Goal: Transaction & Acquisition: Purchase product/service

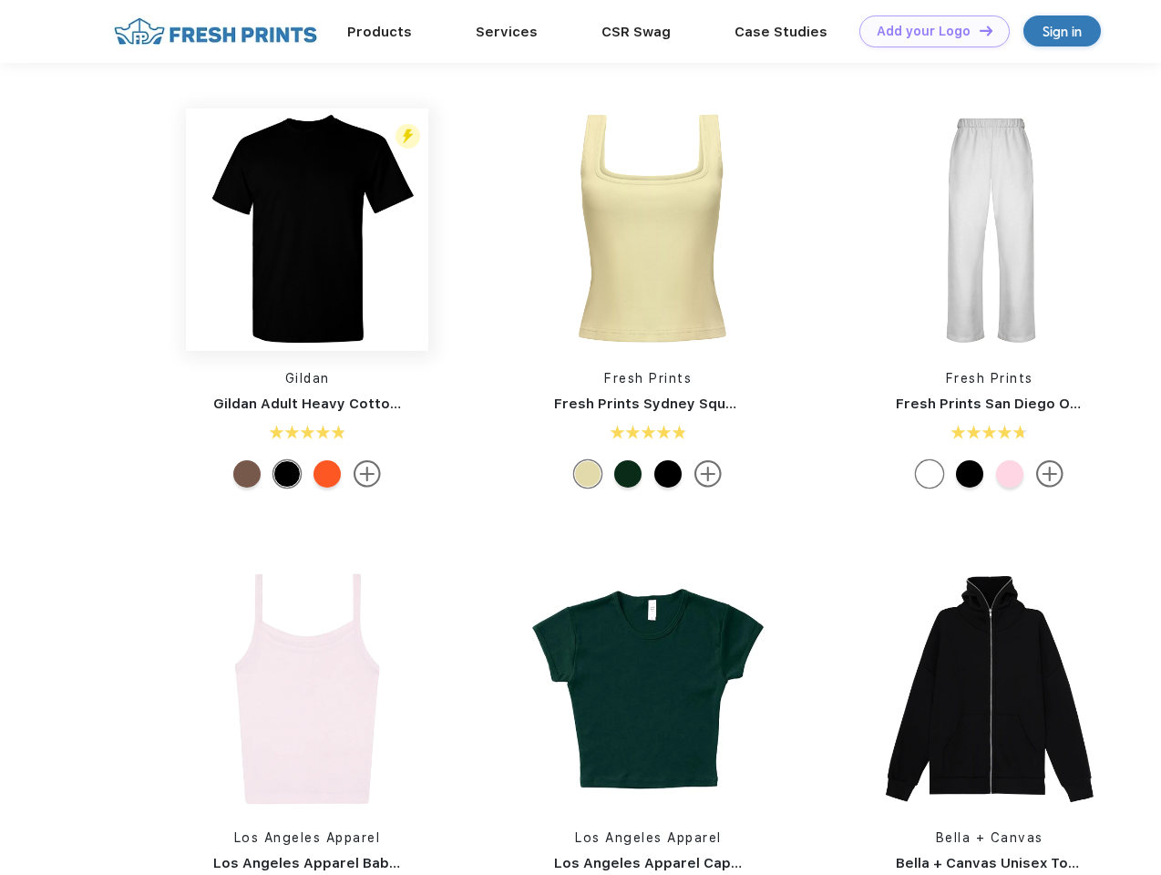
scroll to position [1, 0]
click at [928, 31] on link "Add your Logo Design Tool" at bounding box center [934, 31] width 150 height 32
click at [0, 0] on div "Design Tool" at bounding box center [0, 0] width 0 height 0
click at [978, 30] on link "Add your Logo Design Tool" at bounding box center [934, 31] width 150 height 32
click at [307, 230] on img at bounding box center [307, 229] width 242 height 242
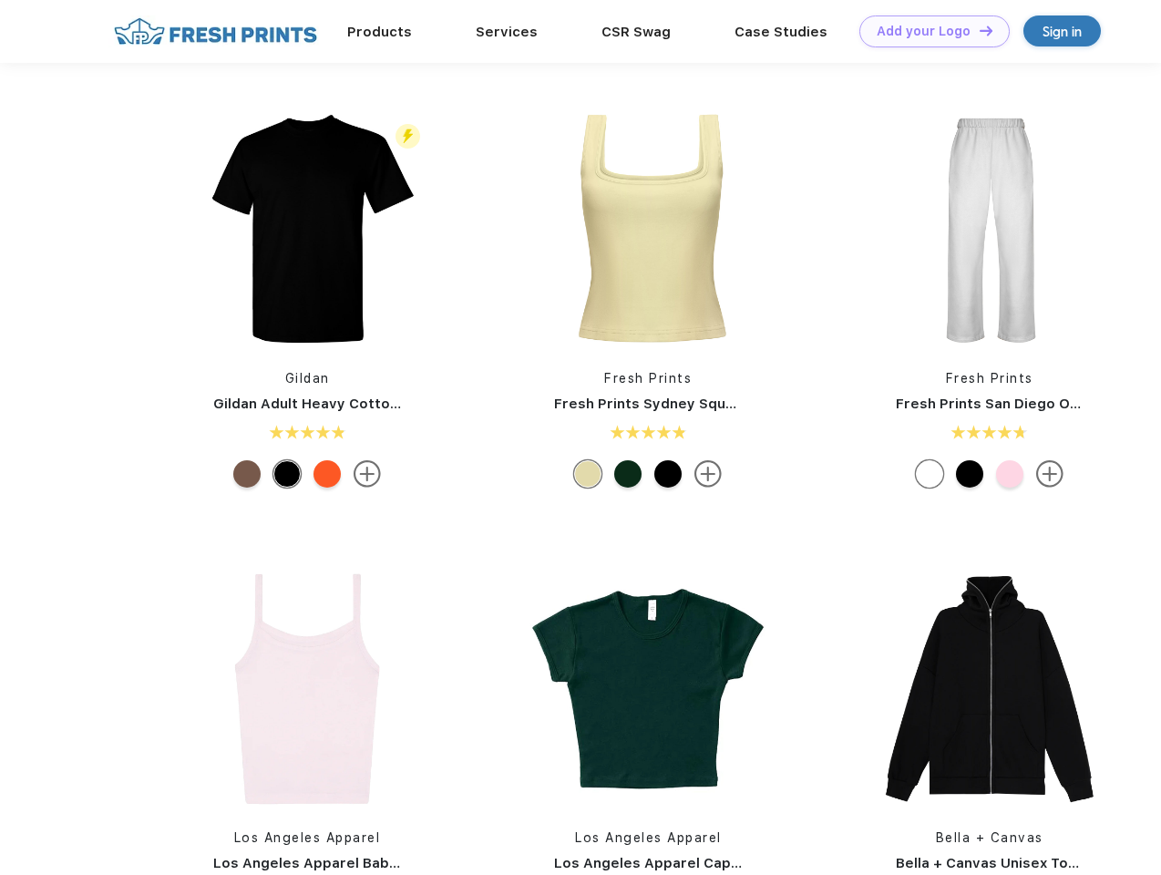
click at [247, 474] on div at bounding box center [246, 473] width 27 height 27
click at [287, 474] on div at bounding box center [286, 473] width 27 height 27
click at [327, 474] on div at bounding box center [327, 473] width 27 height 27
click at [648, 230] on img at bounding box center [648, 229] width 242 height 242
click at [588, 474] on div at bounding box center [587, 473] width 27 height 27
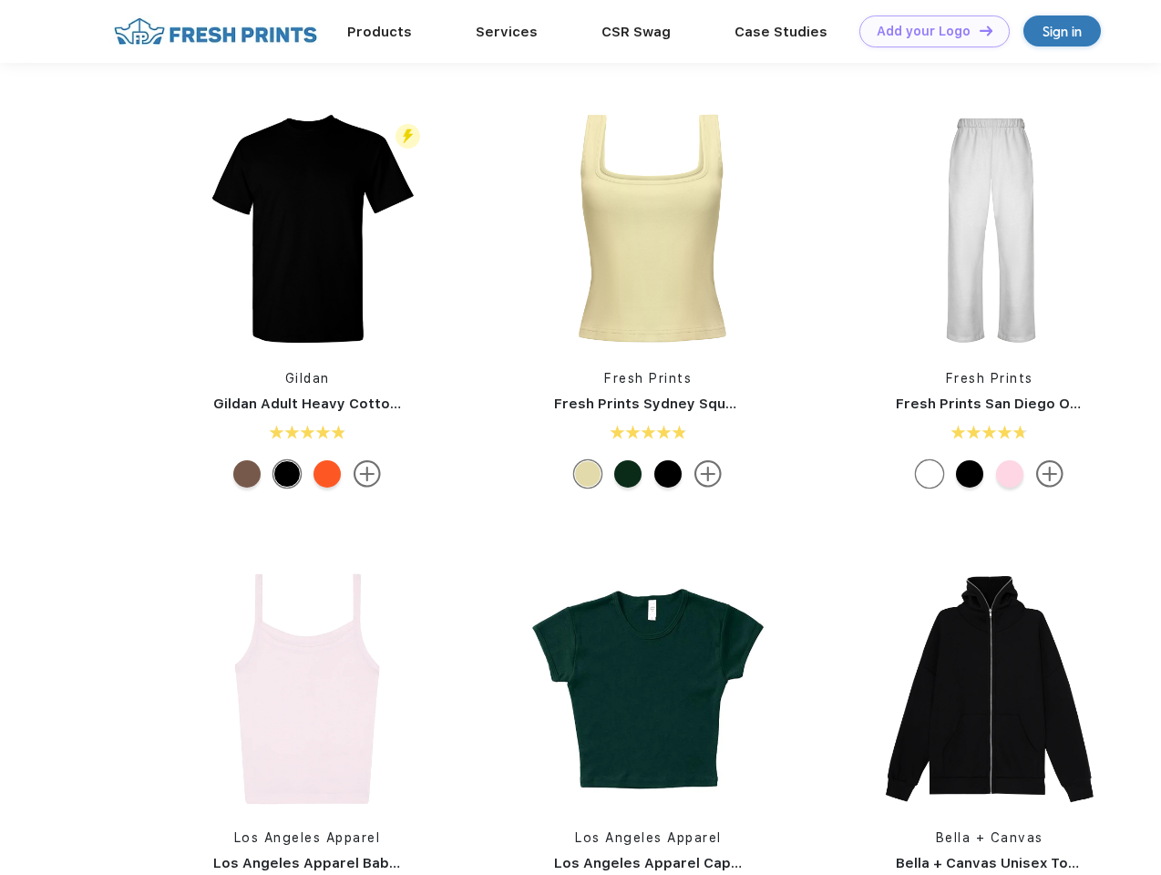
click at [628, 474] on div at bounding box center [627, 473] width 27 height 27
